Goal: Use online tool/utility: Use online tool/utility

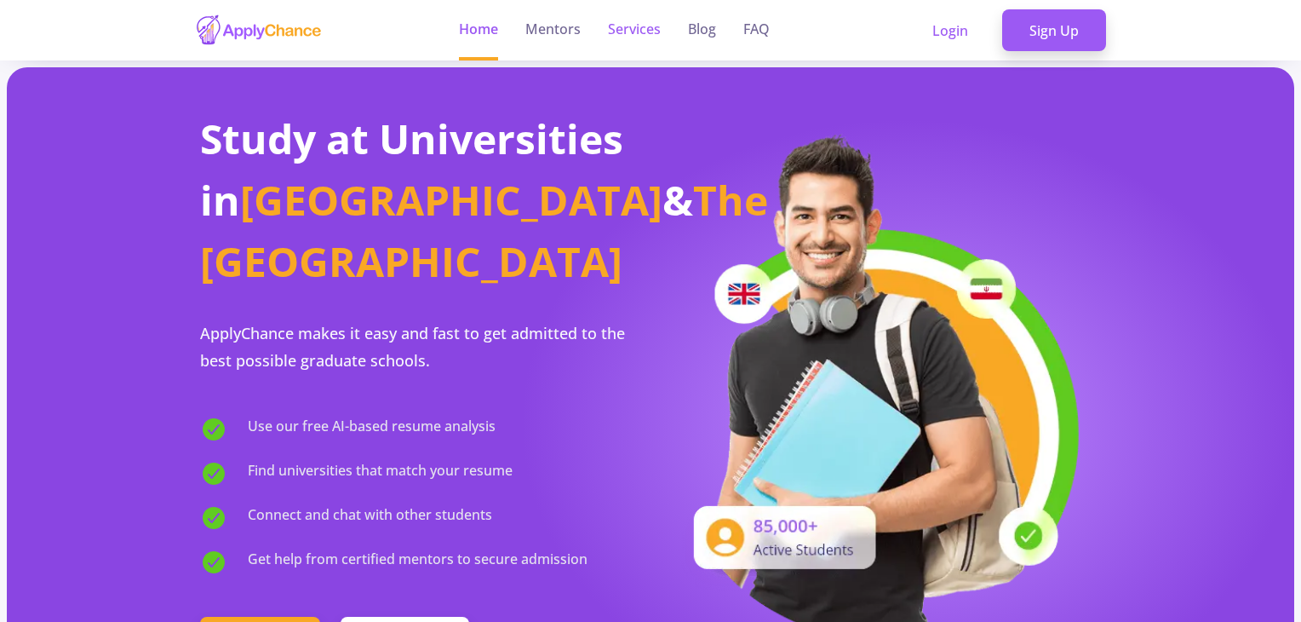
click at [645, 29] on link "Services" at bounding box center [634, 30] width 53 height 60
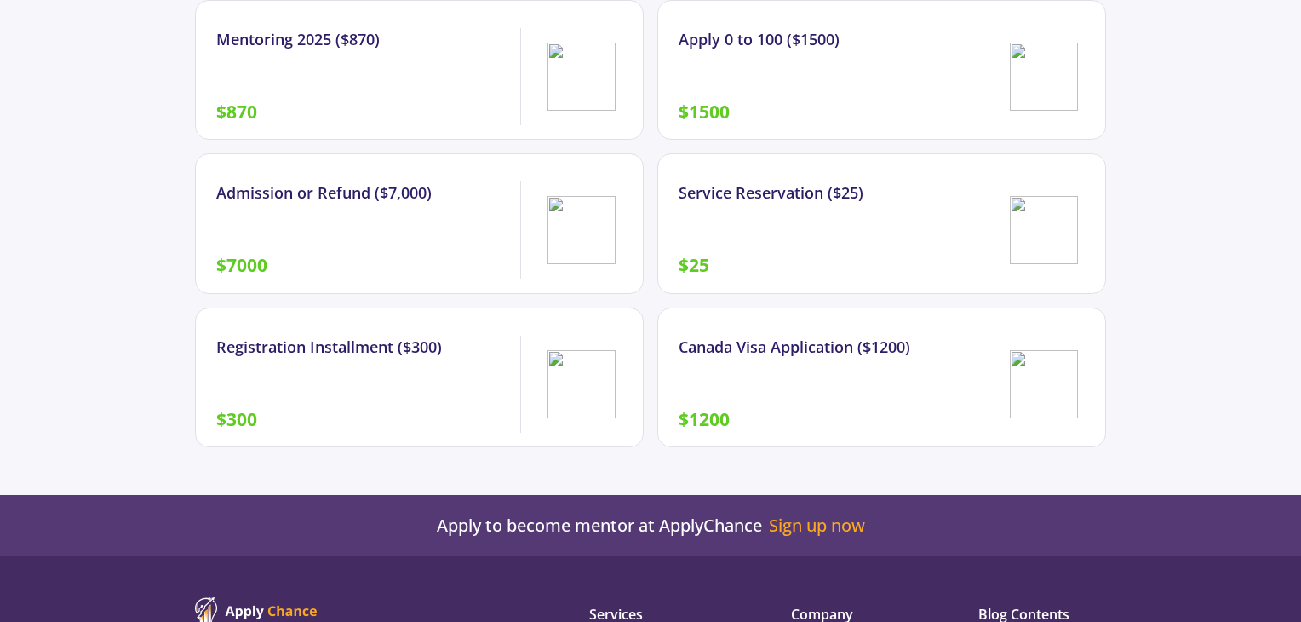
scroll to position [2299, 0]
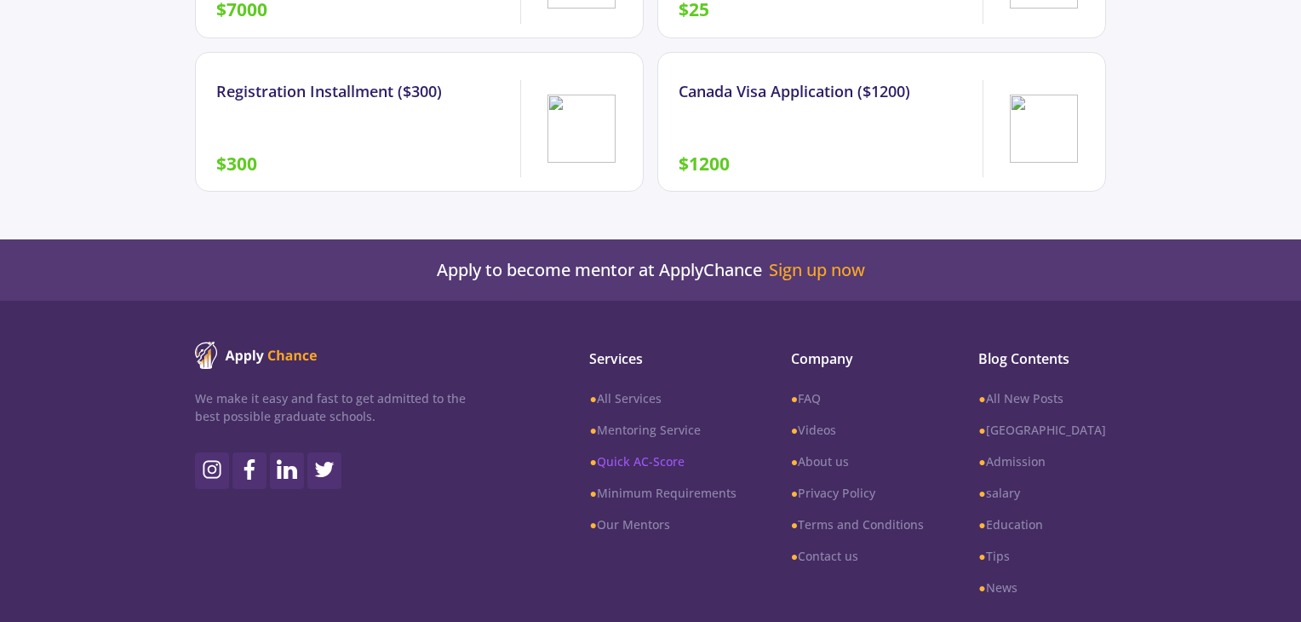
click at [654, 452] on link "● Quick AC-Score" at bounding box center [662, 461] width 146 height 18
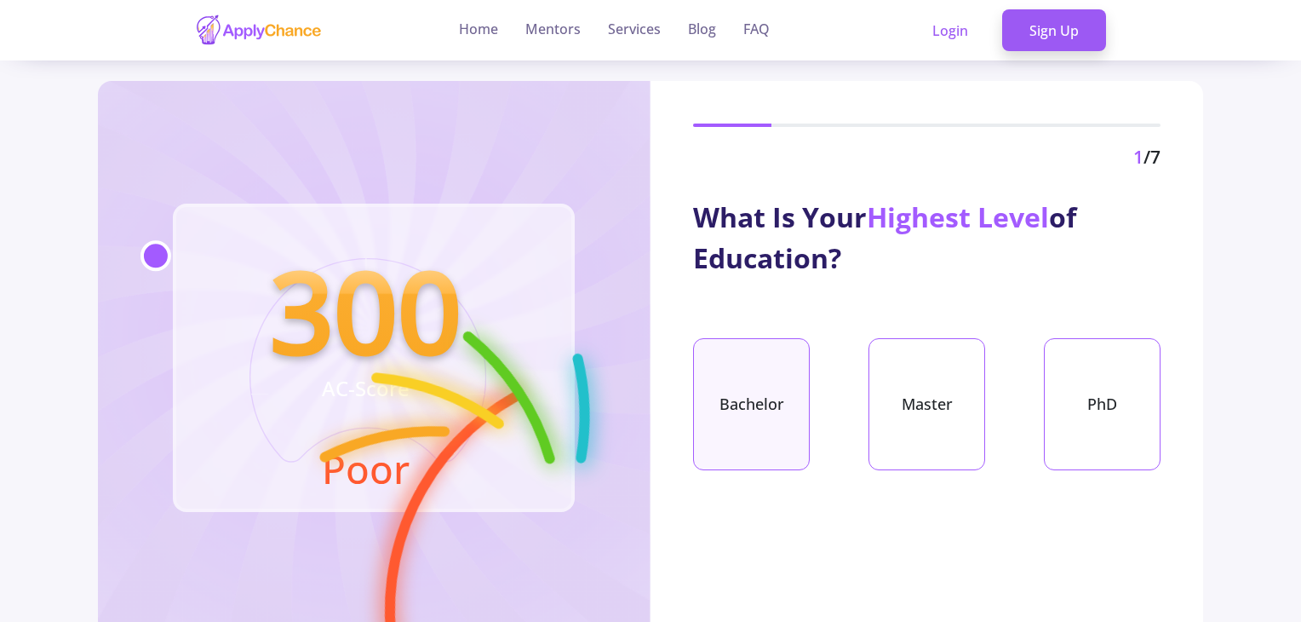
click at [732, 374] on div "Bachelor" at bounding box center [751, 404] width 117 height 132
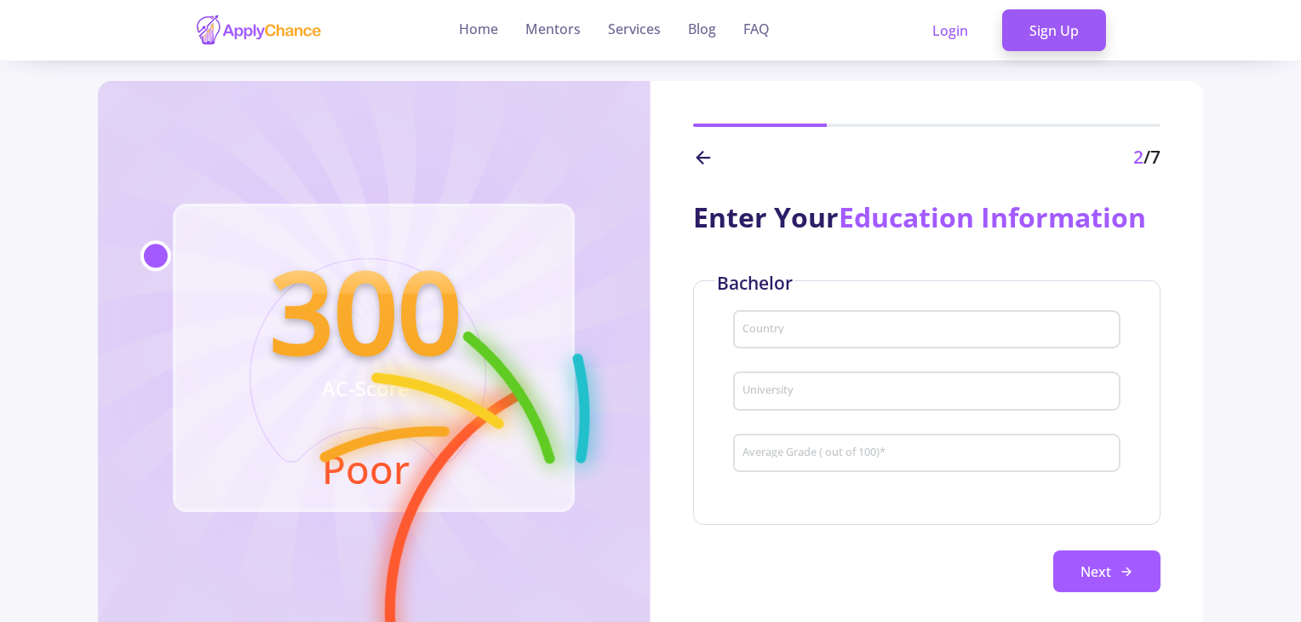
click at [858, 326] on input "Country" at bounding box center [930, 330] width 376 height 15
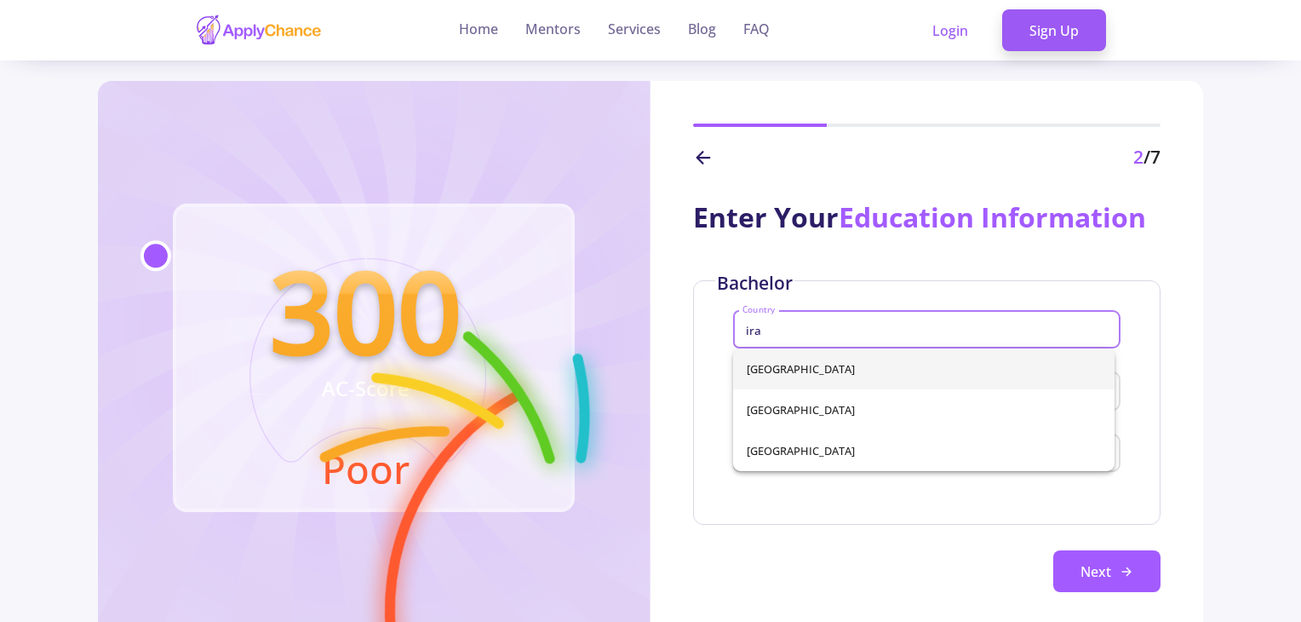
click at [865, 366] on span "[GEOGRAPHIC_DATA]" at bounding box center [924, 368] width 354 height 41
type input "[GEOGRAPHIC_DATA]"
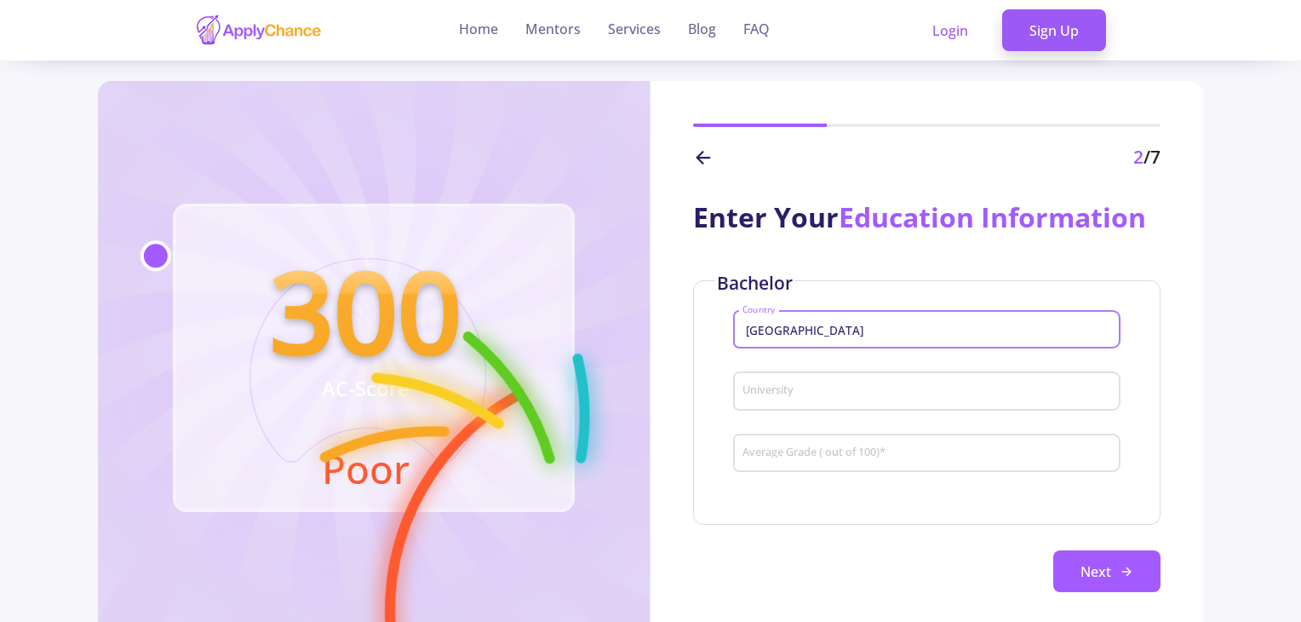
click at [873, 393] on input "University" at bounding box center [930, 391] width 376 height 15
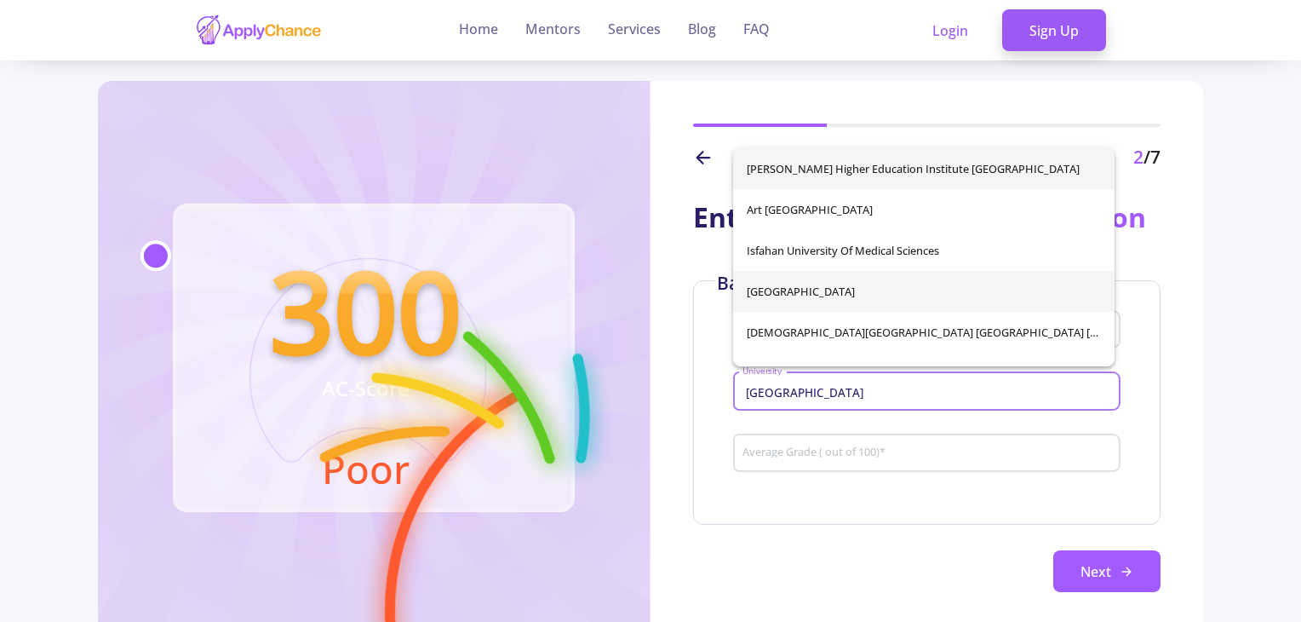
scroll to position [68, 0]
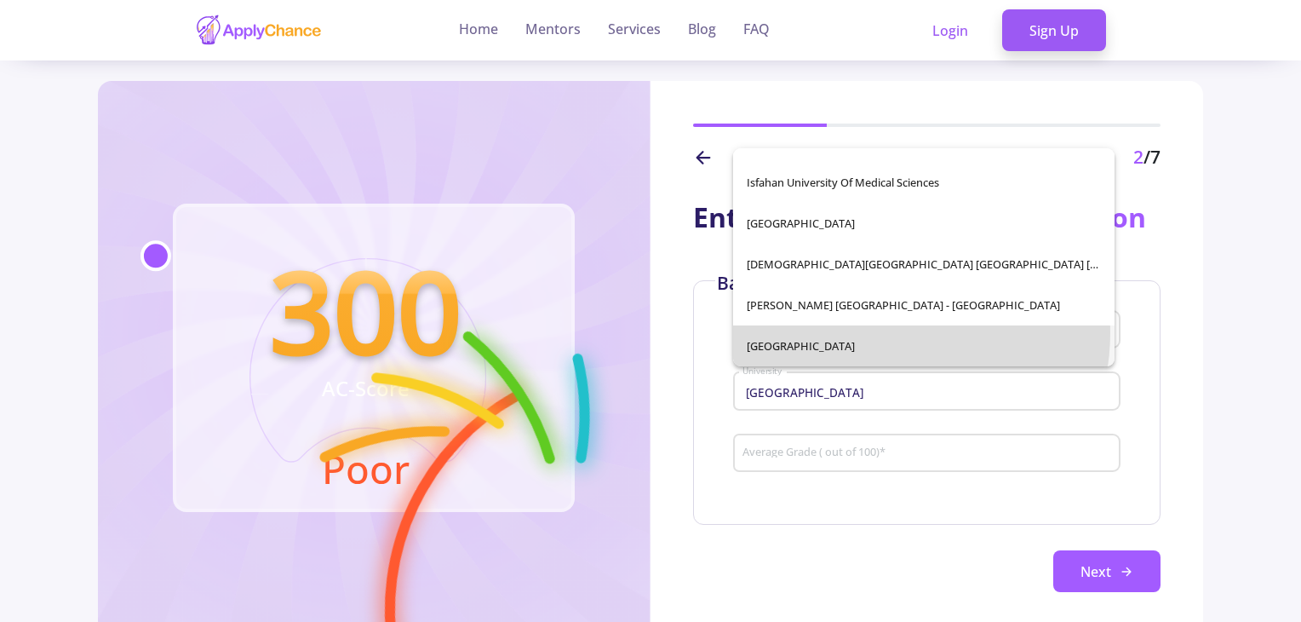
click at [885, 332] on span "[GEOGRAPHIC_DATA]" at bounding box center [924, 345] width 354 height 41
type input "[GEOGRAPHIC_DATA]"
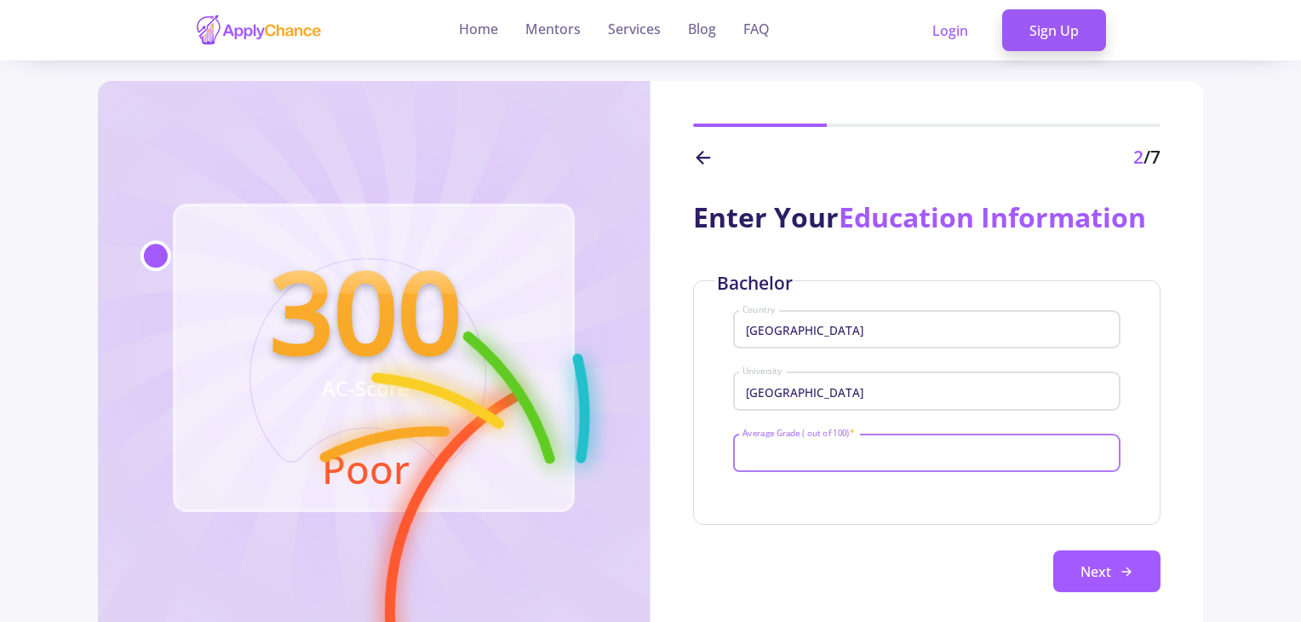
click at [881, 447] on input "Average Grade ( out of 100) *" at bounding box center [930, 453] width 376 height 15
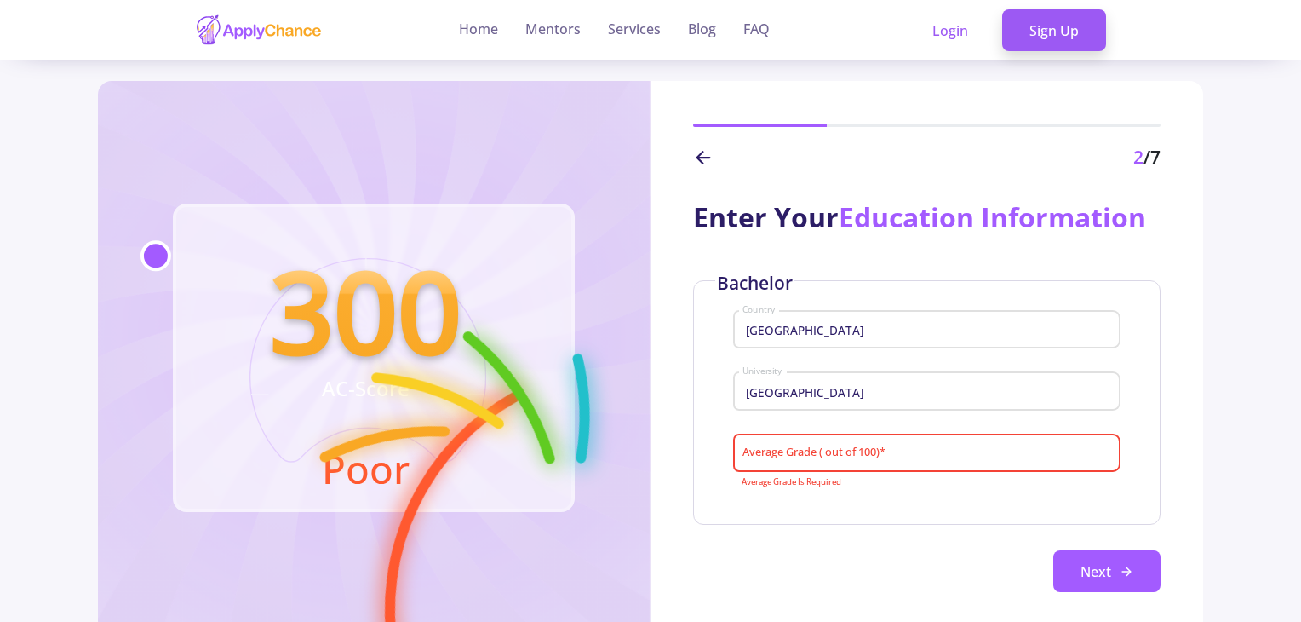
click at [858, 453] on input "Average Grade ( out of 100) *" at bounding box center [930, 453] width 376 height 15
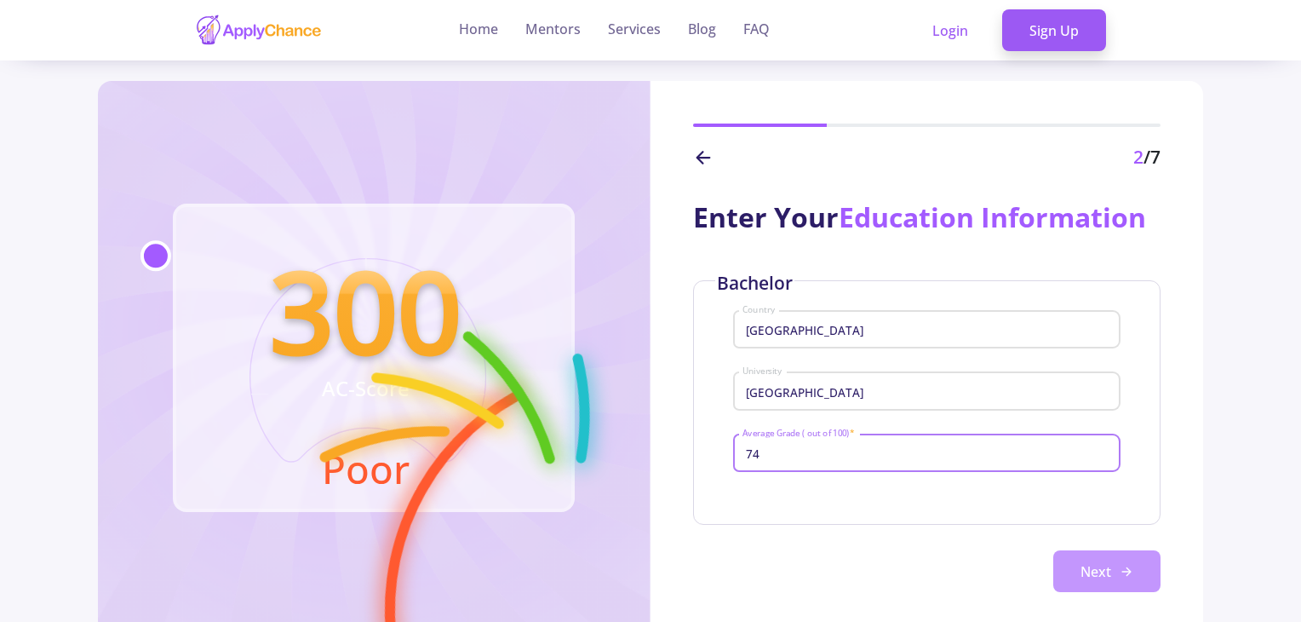
type input "74"
click at [1091, 570] on button "Next" at bounding box center [1106, 571] width 107 height 43
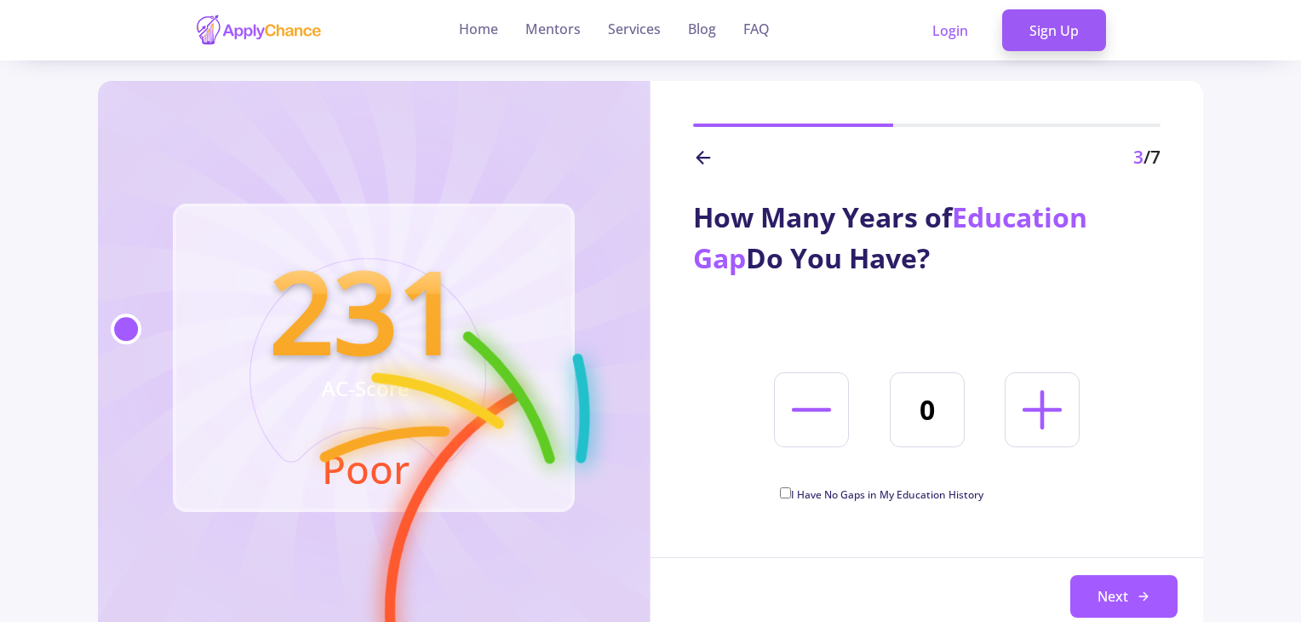
click at [789, 491] on input "I Have No Gaps in My Education History" at bounding box center [785, 492] width 11 height 11
checkbox input "true"
click at [1131, 609] on button "Next" at bounding box center [1123, 596] width 107 height 43
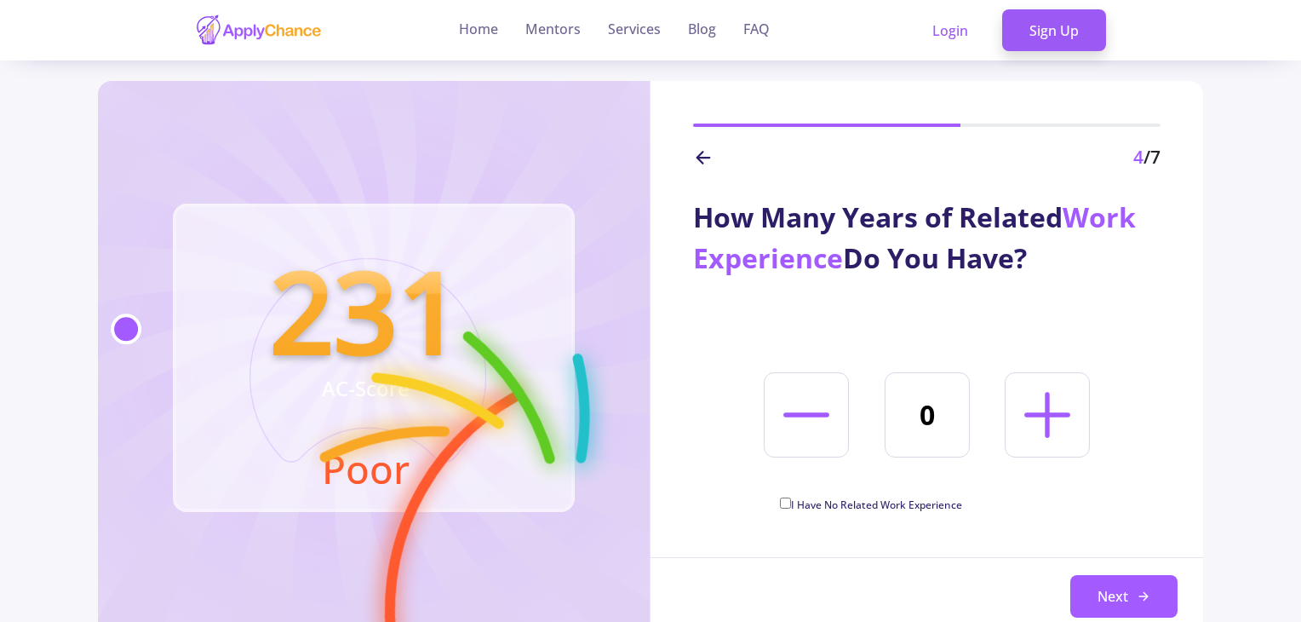
click at [1053, 411] on icon at bounding box center [1047, 414] width 73 height 73
type input "1"
click at [1114, 603] on button "Next" at bounding box center [1123, 596] width 107 height 43
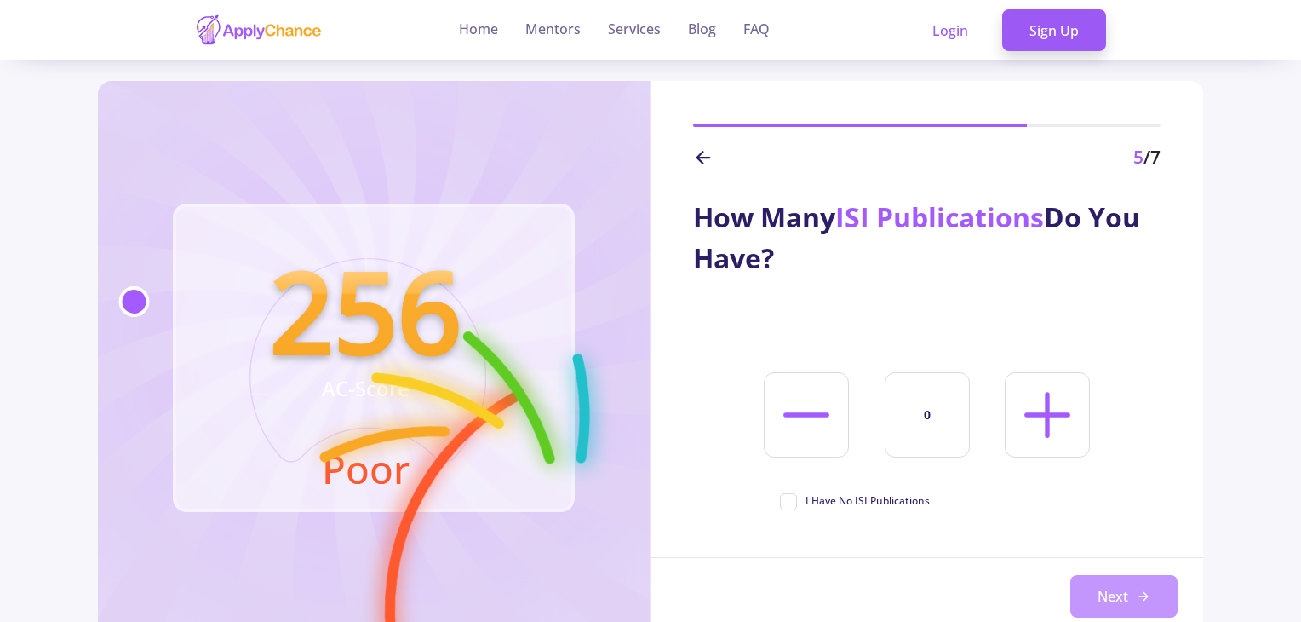
click at [1120, 593] on button "Next" at bounding box center [1123, 596] width 107 height 43
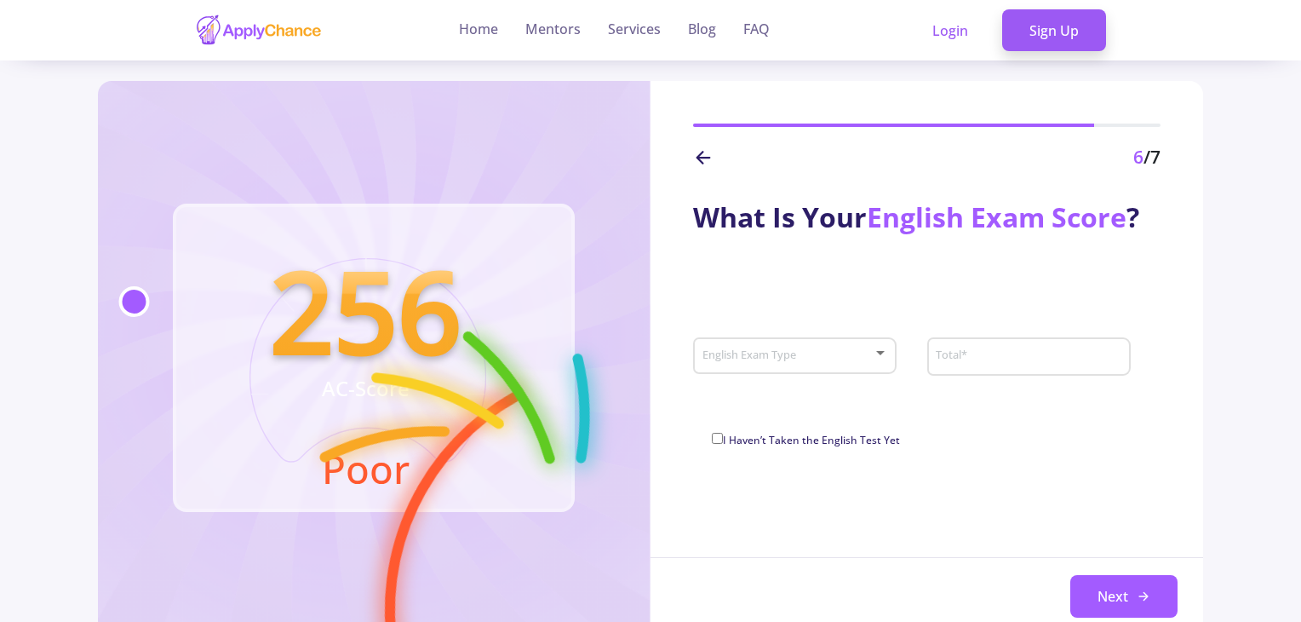
click at [723, 438] on span "I Haven’t Taken the English Test Yet" at bounding box center [811, 440] width 177 height 14
click at [722, 438] on input "I Haven’t Taken the English Test Yet" at bounding box center [717, 438] width 11 height 11
checkbox input "true"
type input "0"
click at [702, 154] on icon at bounding box center [703, 157] width 20 height 20
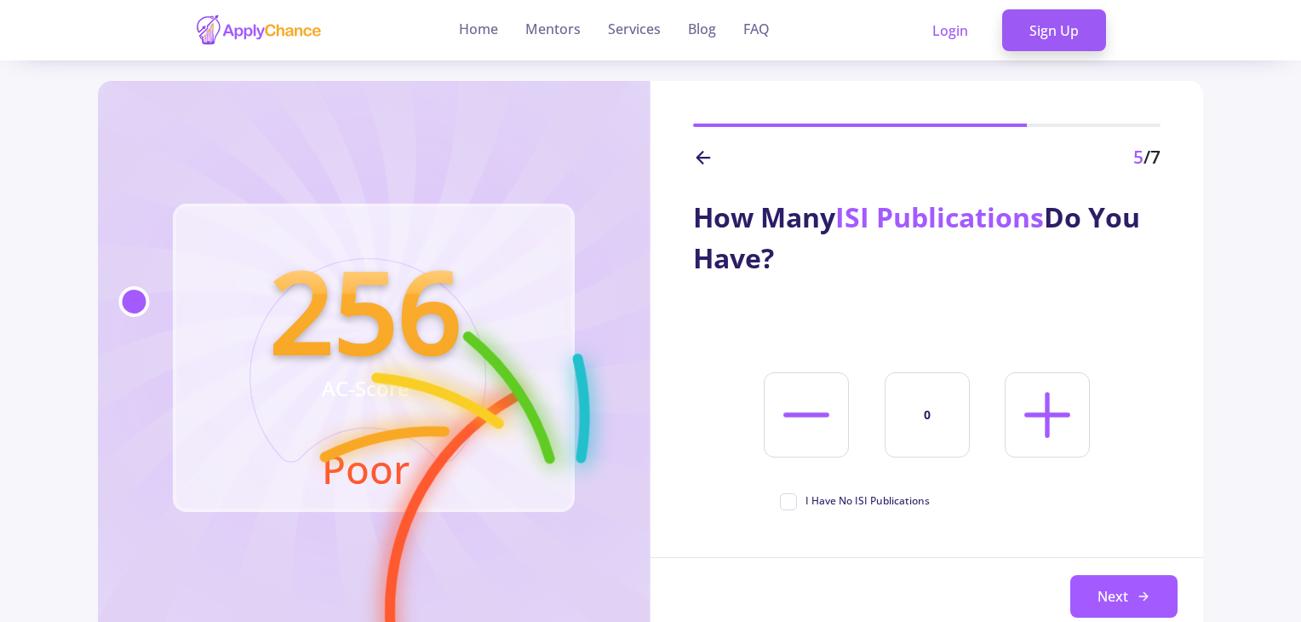
click at [800, 501] on span "I Have No ISI Publications" at bounding box center [855, 500] width 150 height 15
click at [791, 501] on input "I Have No ISI Publications" at bounding box center [785, 498] width 11 height 11
checkbox input "true"
click at [1148, 594] on icon at bounding box center [1144, 596] width 14 height 14
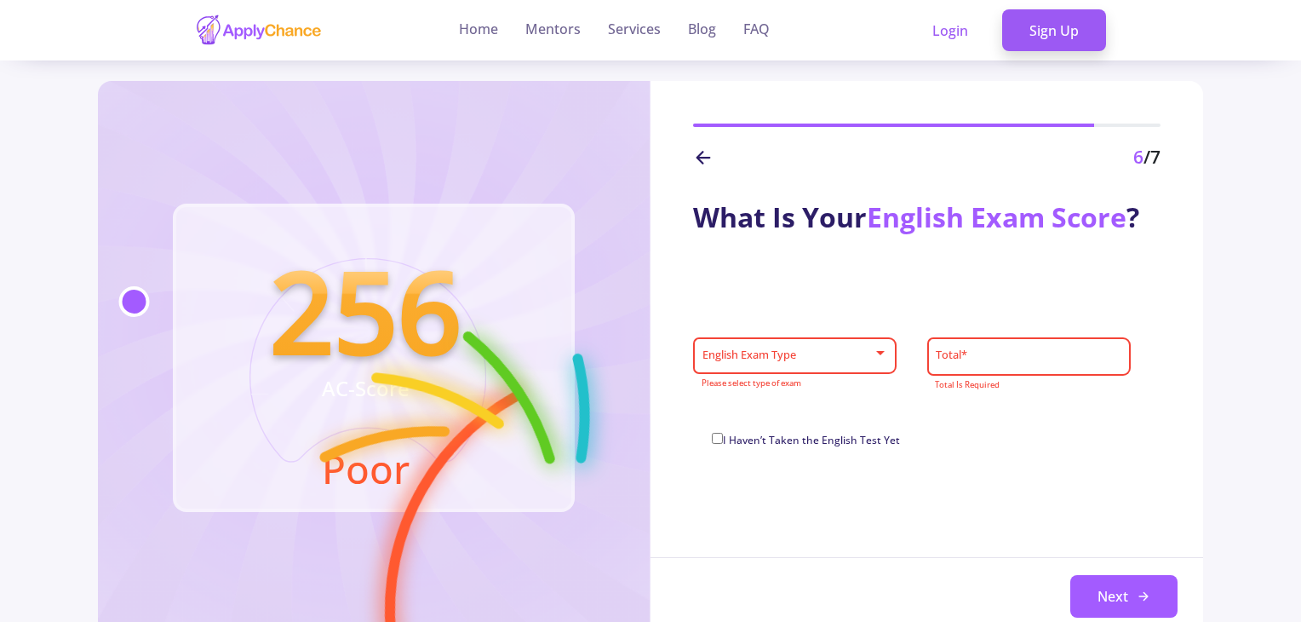
click at [726, 437] on span "I Haven’t Taken the English Test Yet" at bounding box center [811, 440] width 177 height 14
click at [723, 437] on input "I Haven’t Taken the English Test Yet" at bounding box center [717, 438] width 11 height 11
checkbox input "true"
type input "0"
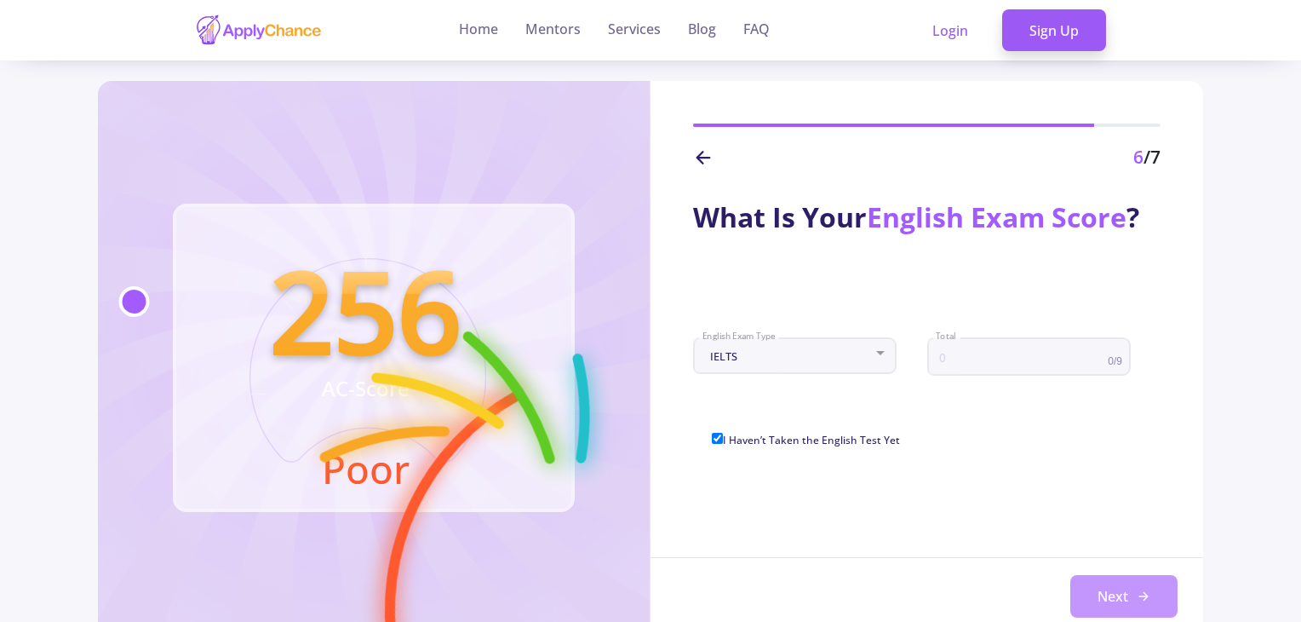
click at [1165, 587] on button "Next" at bounding box center [1123, 596] width 107 height 43
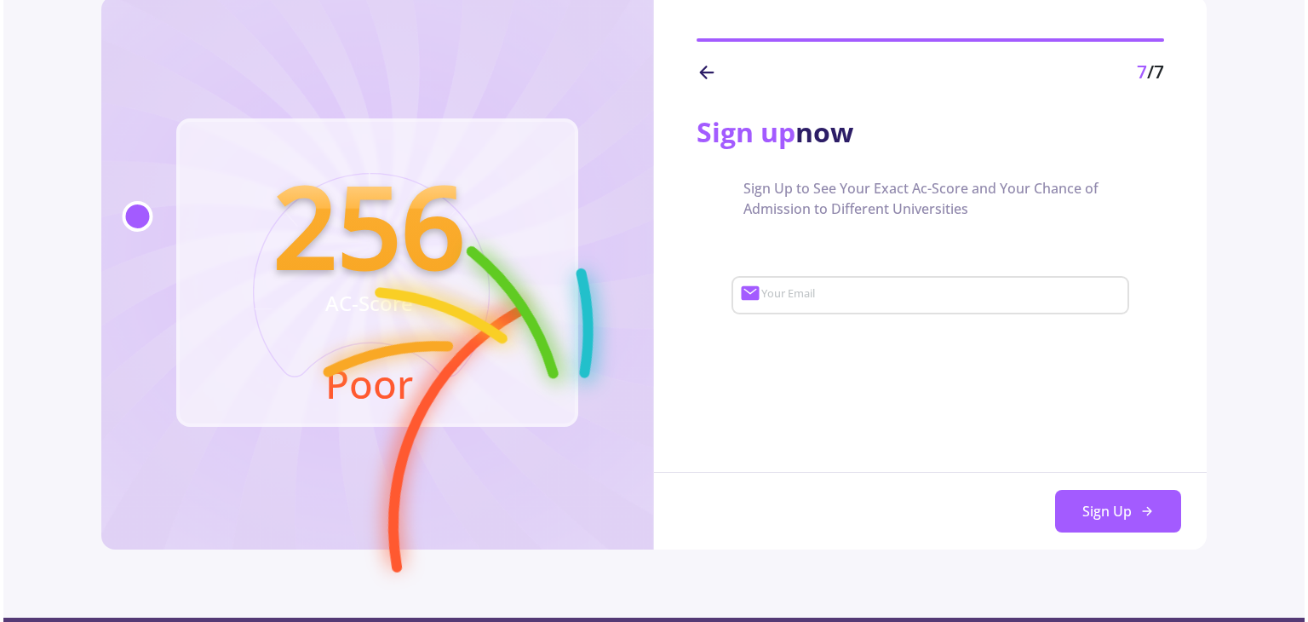
scroll to position [0, 0]
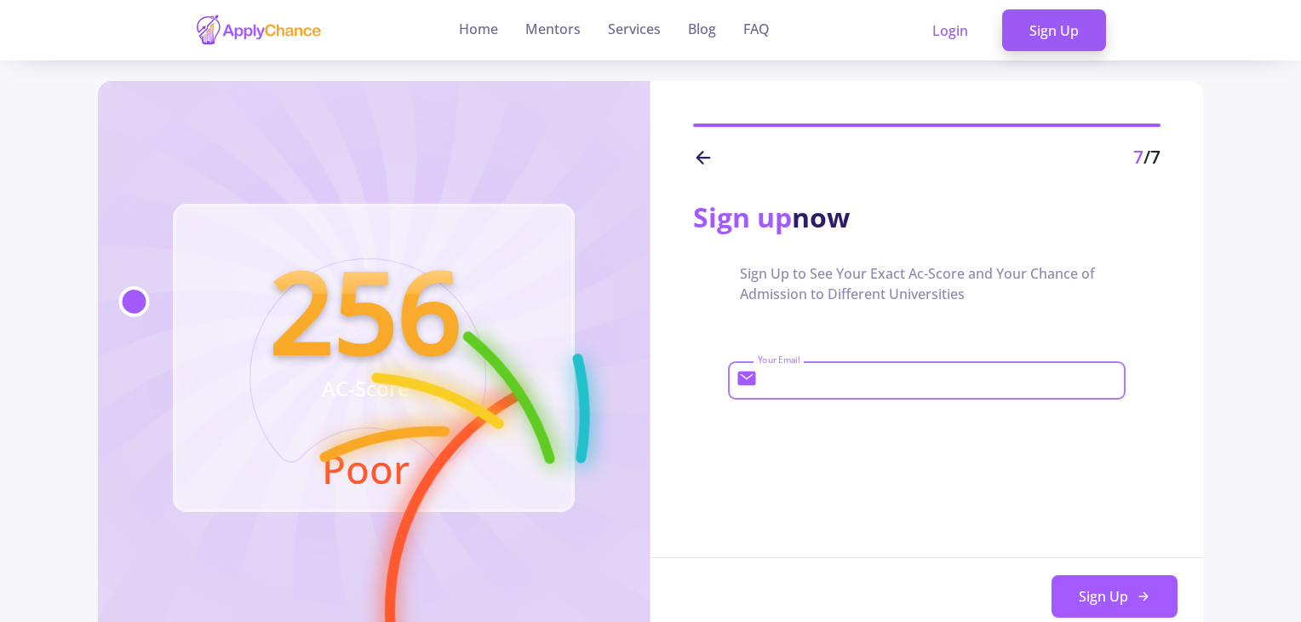
click at [842, 386] on input "Your Email" at bounding box center [939, 380] width 365 height 15
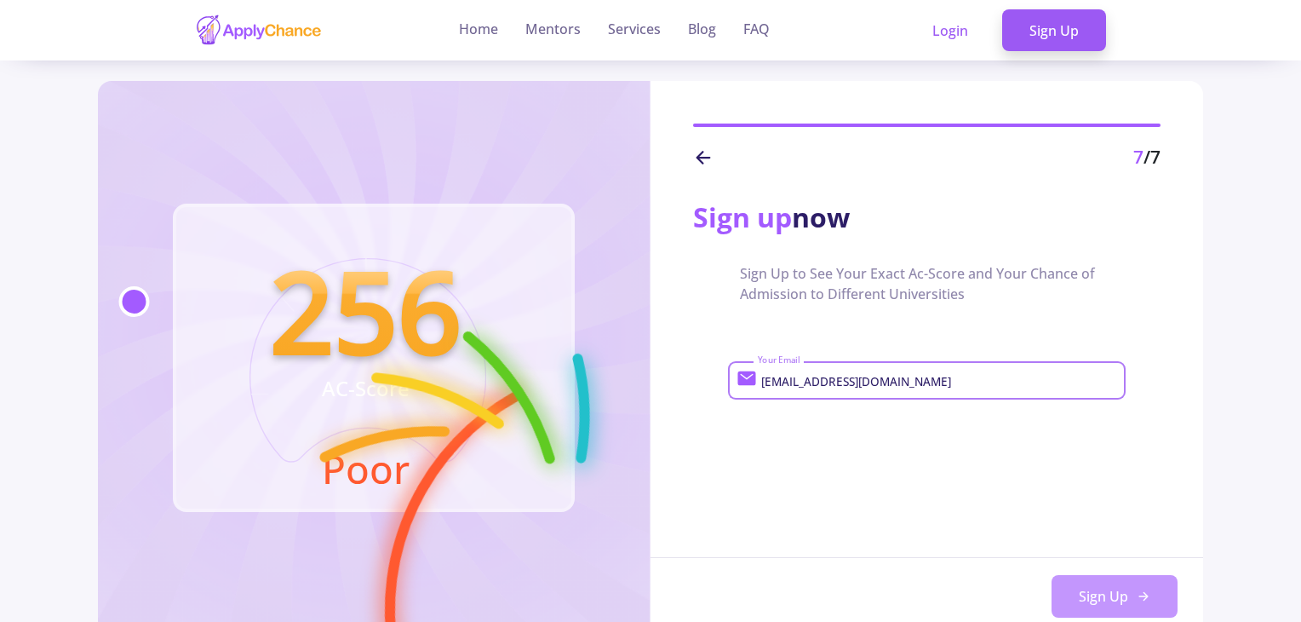
type input "[EMAIL_ADDRESS][DOMAIN_NAME]"
click at [1089, 582] on button "Sign Up" at bounding box center [1115, 596] width 126 height 43
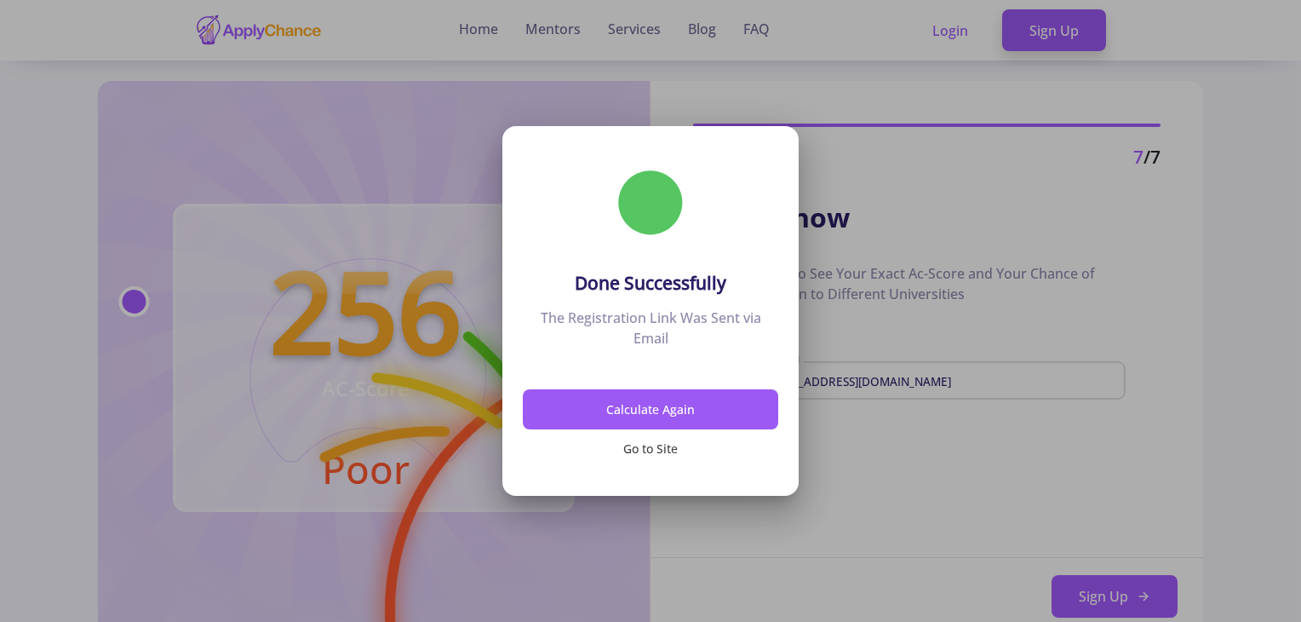
click at [664, 445] on button "Go to Site" at bounding box center [650, 449] width 255 height 40
